Goal: Task Accomplishment & Management: Use online tool/utility

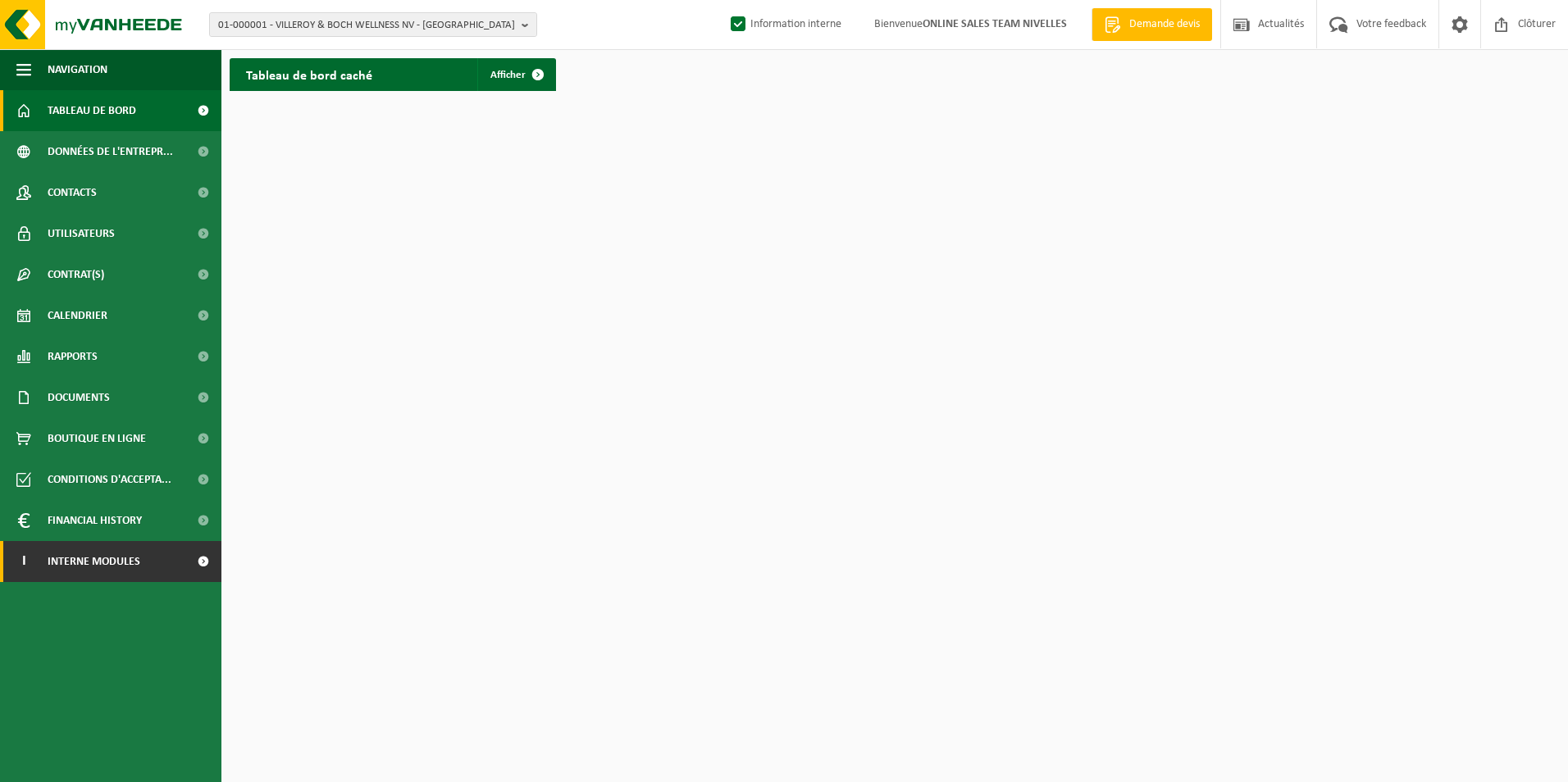
click at [110, 563] on span "Interne modules" at bounding box center [93, 561] width 92 height 41
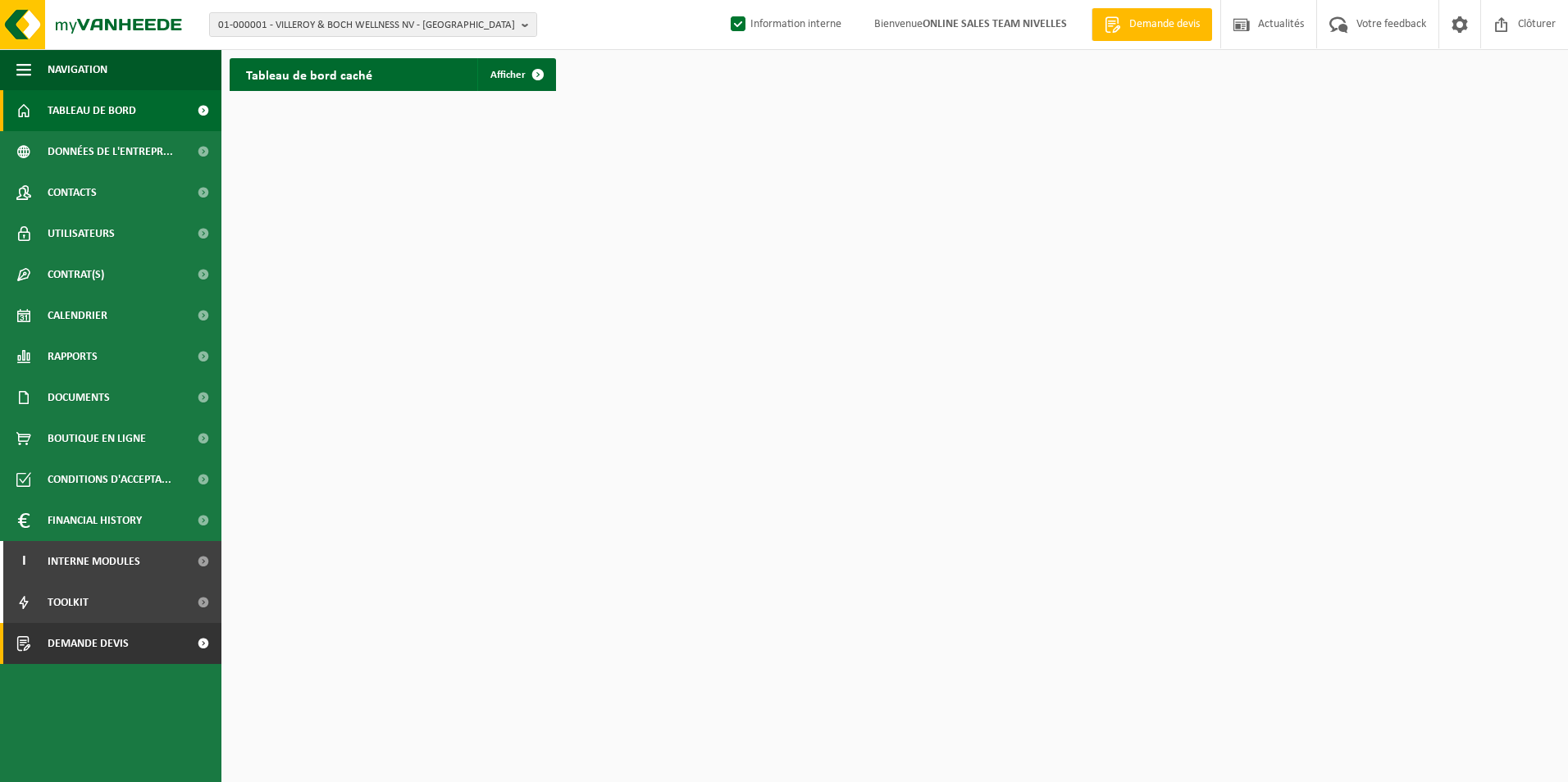
click at [98, 643] on span "Demande devis" at bounding box center [88, 644] width 82 height 41
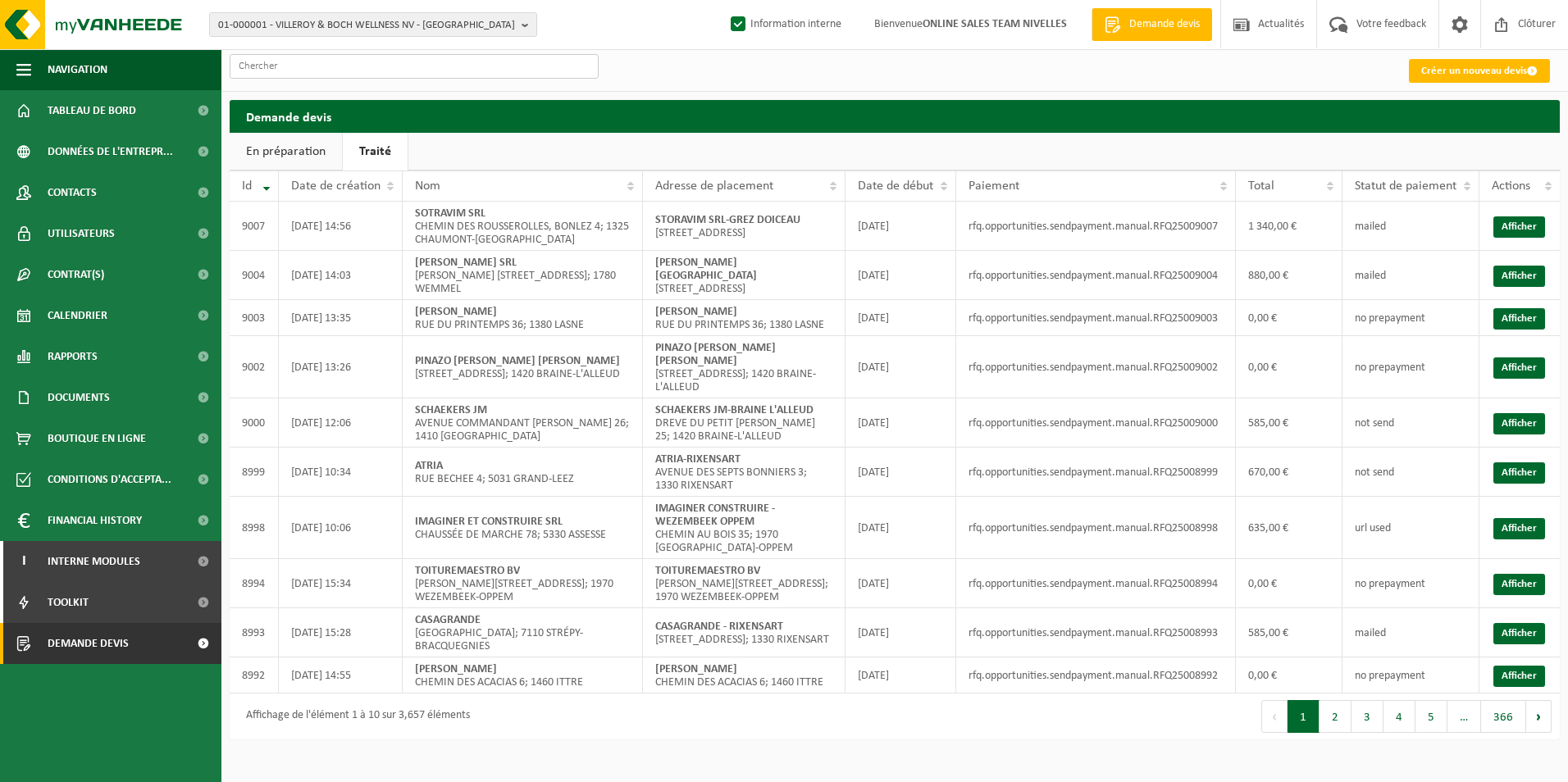
click at [420, 77] on input "text" at bounding box center [414, 65] width 369 height 24
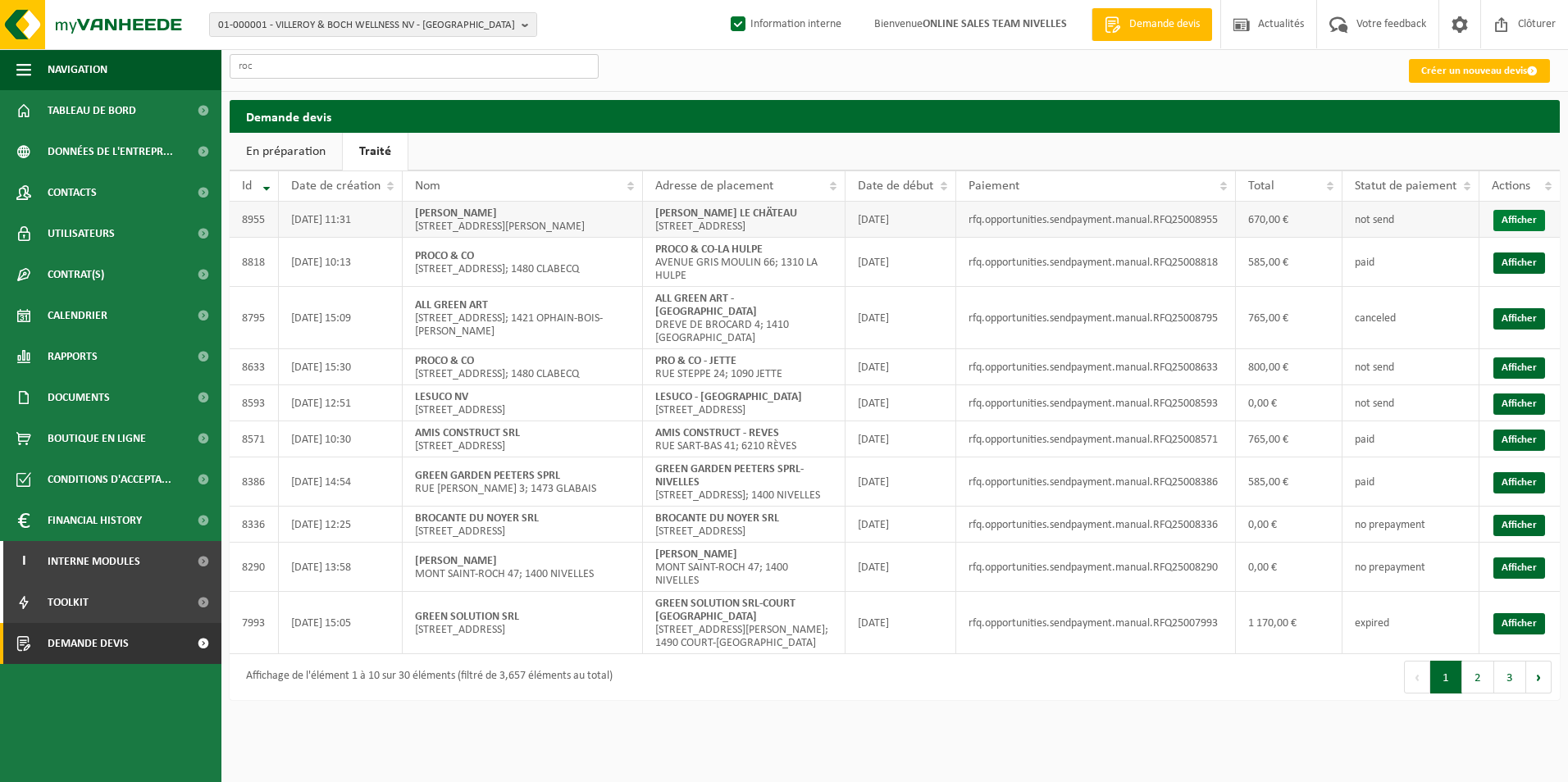
type input "roc"
click at [1500, 224] on link "Afficher" at bounding box center [1520, 221] width 52 height 22
